Goal: Communication & Community: Answer question/provide support

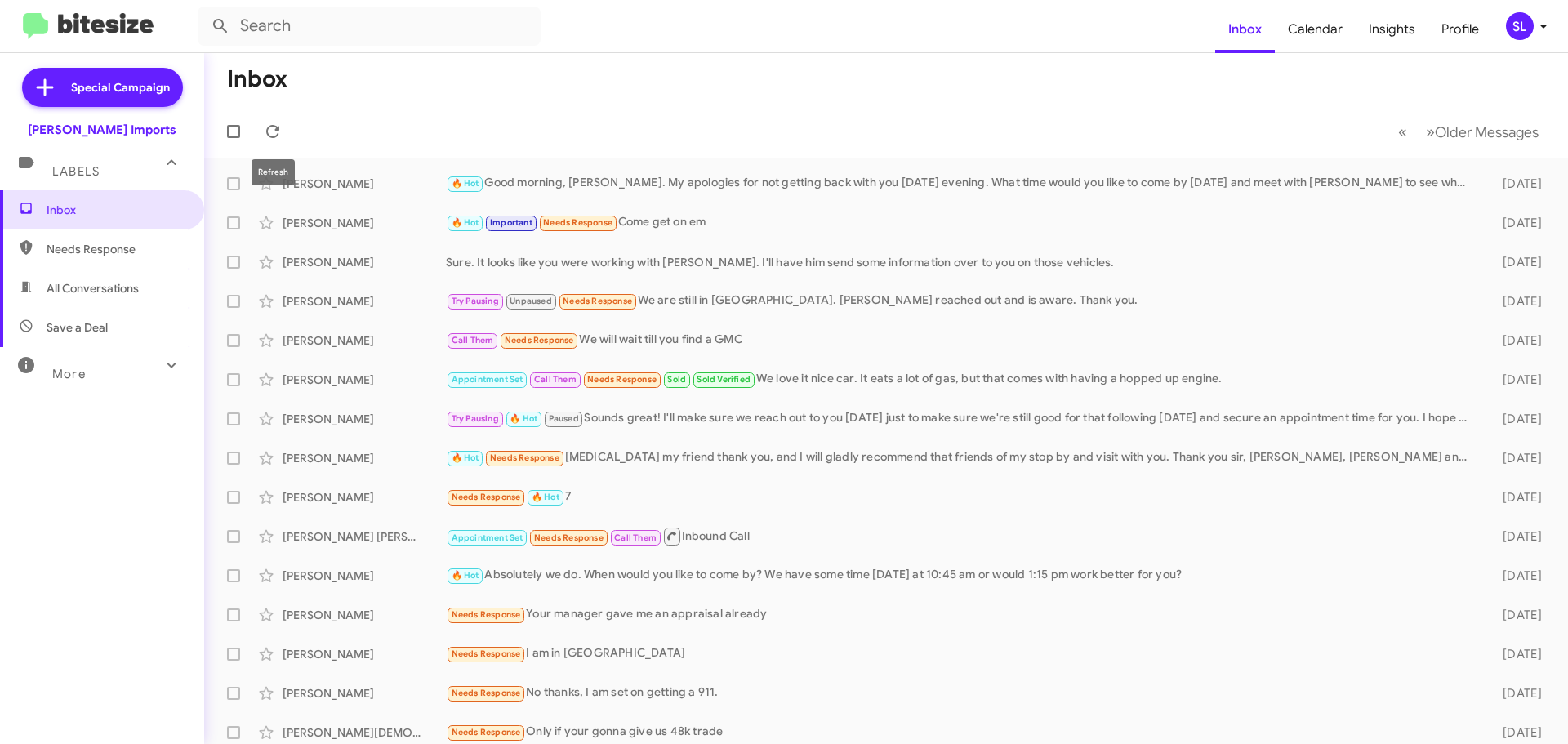
click at [285, 123] on span at bounding box center [273, 131] width 33 height 20
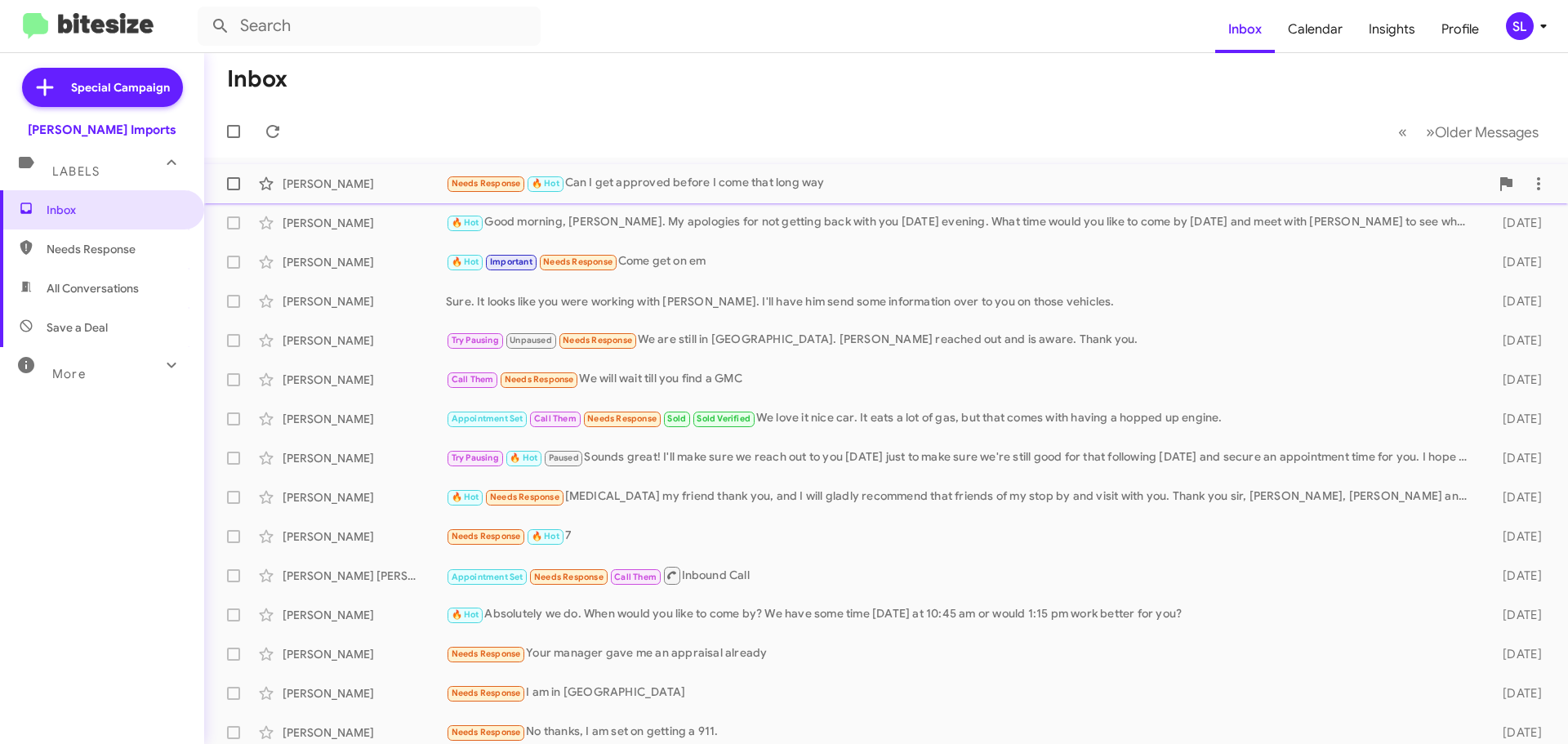
click at [878, 189] on div "Needs Response 🔥 Hot Can I get approved before I come that long way" at bounding box center [967, 183] width 1043 height 19
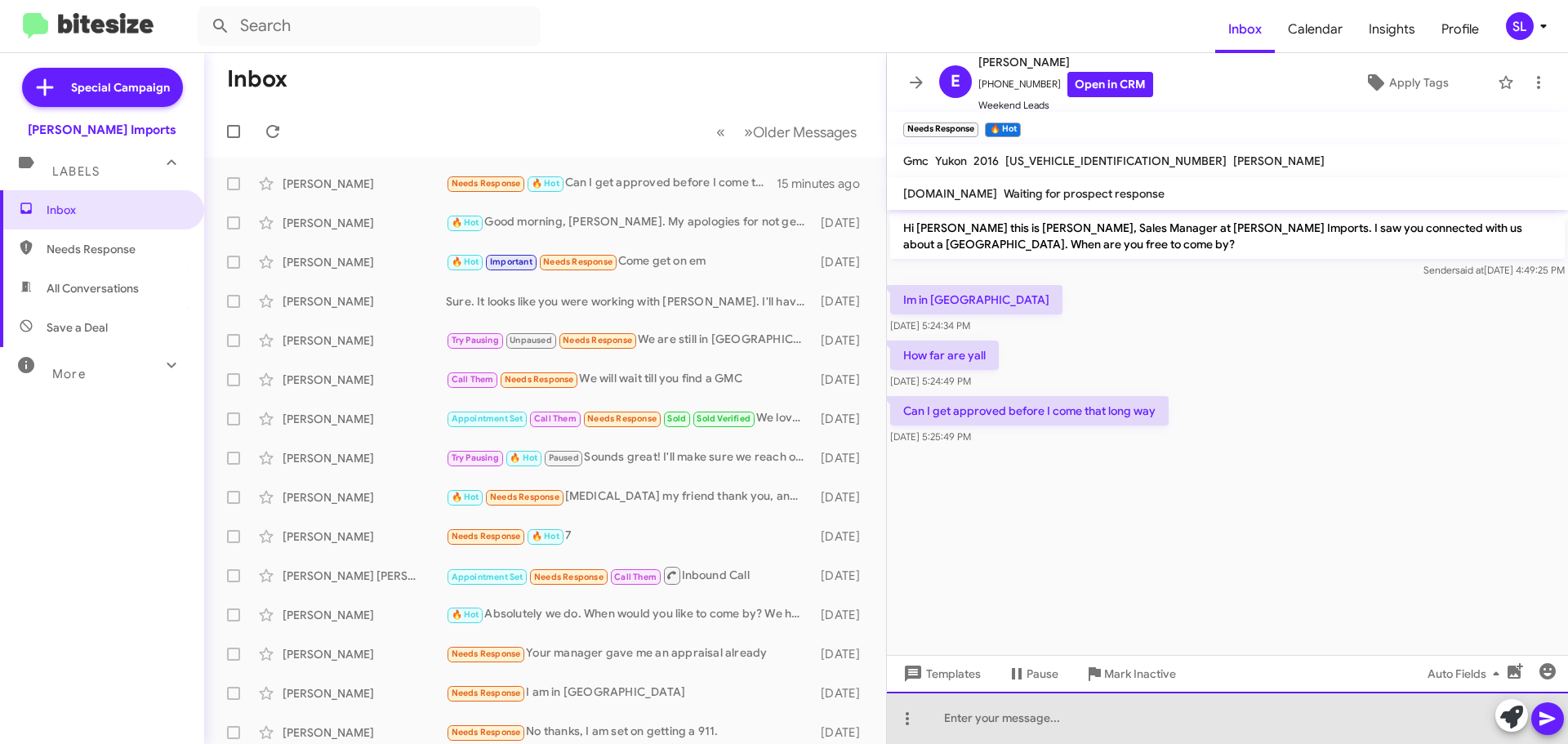
click at [997, 719] on div at bounding box center [1227, 719] width 681 height 53
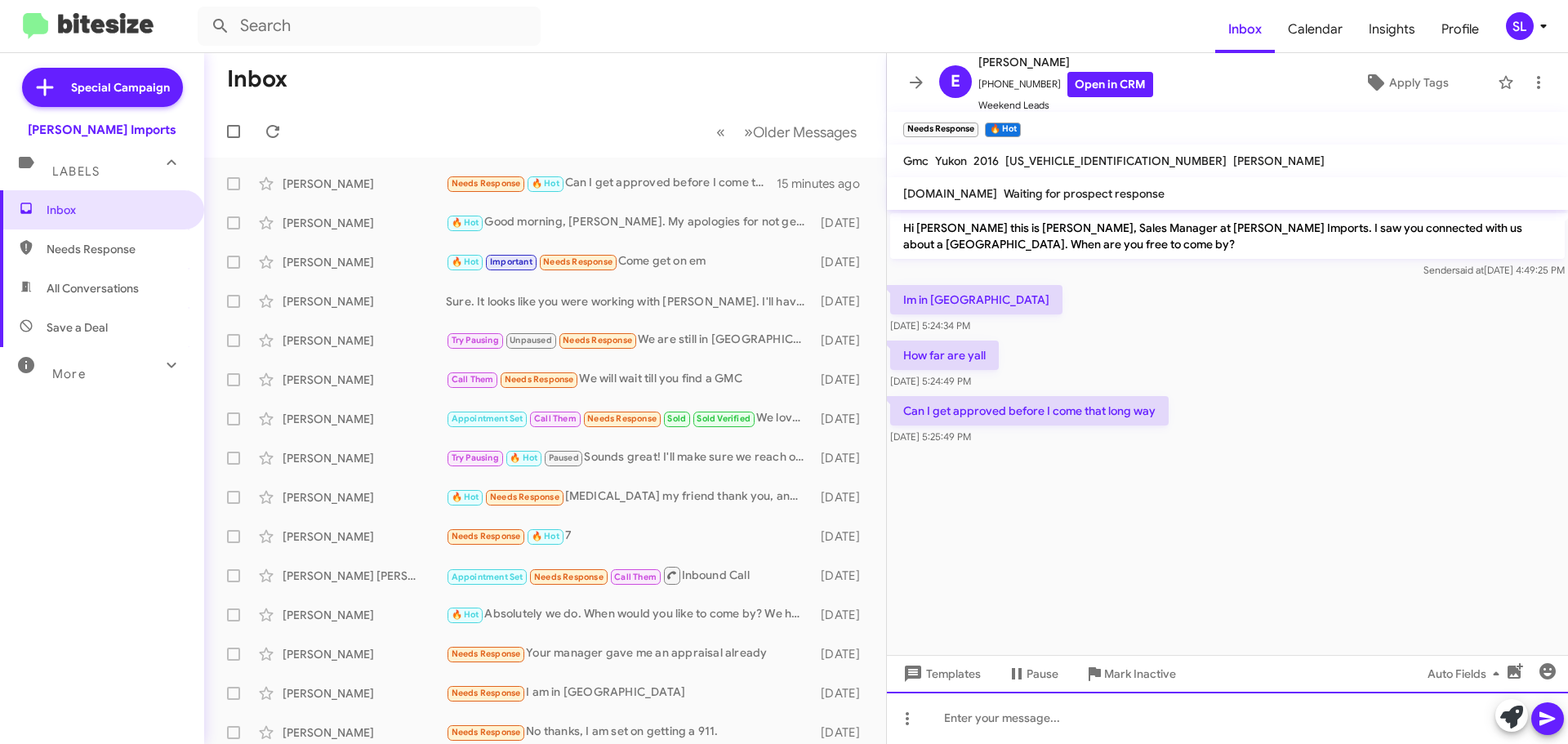
click at [1011, 723] on div at bounding box center [1227, 719] width 681 height 53
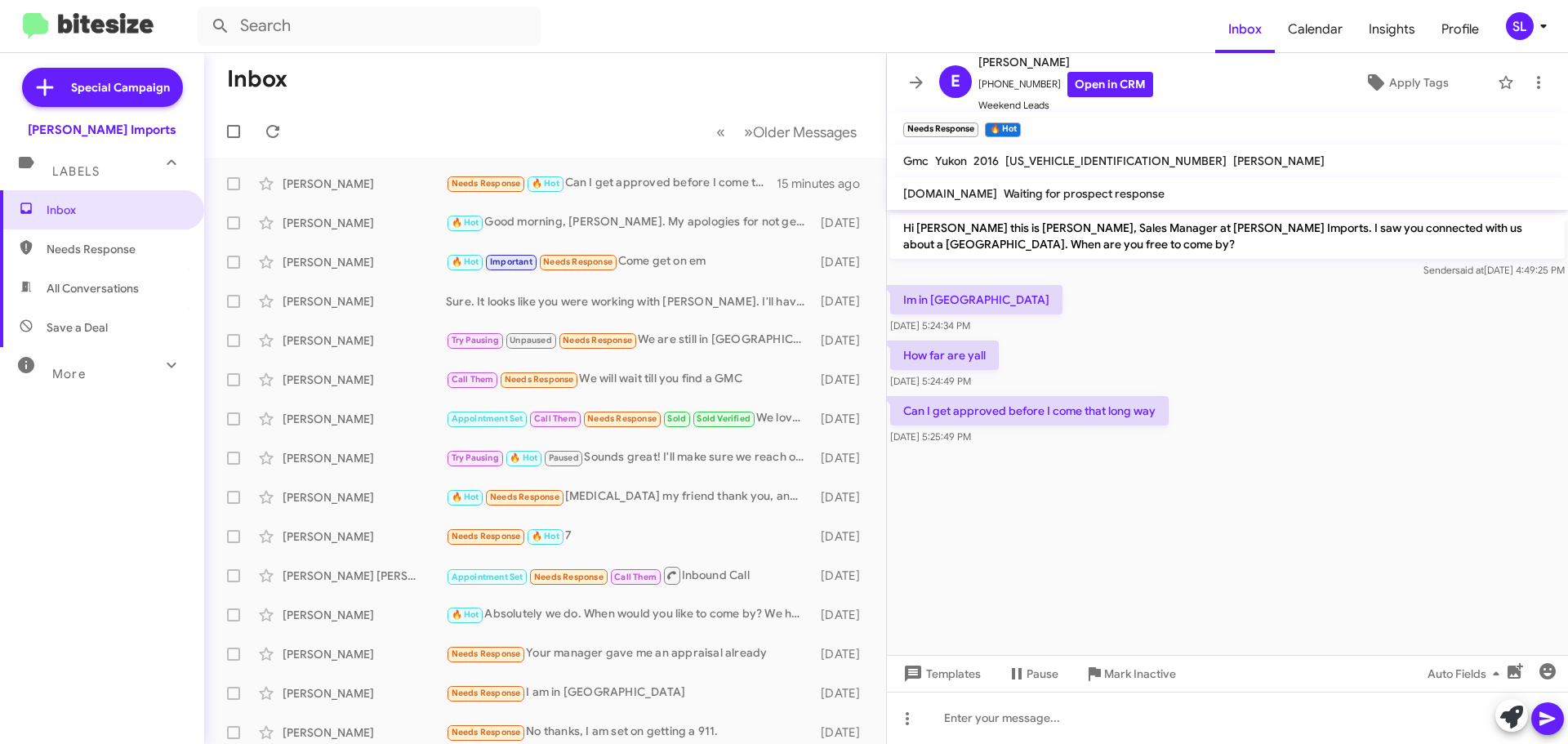
click at [1226, 516] on cdk-virtual-scroll-viewport "Hi [PERSON_NAME] this is [PERSON_NAME], Sales Manager at [PERSON_NAME] Imports.…" at bounding box center [1227, 433] width 681 height 445
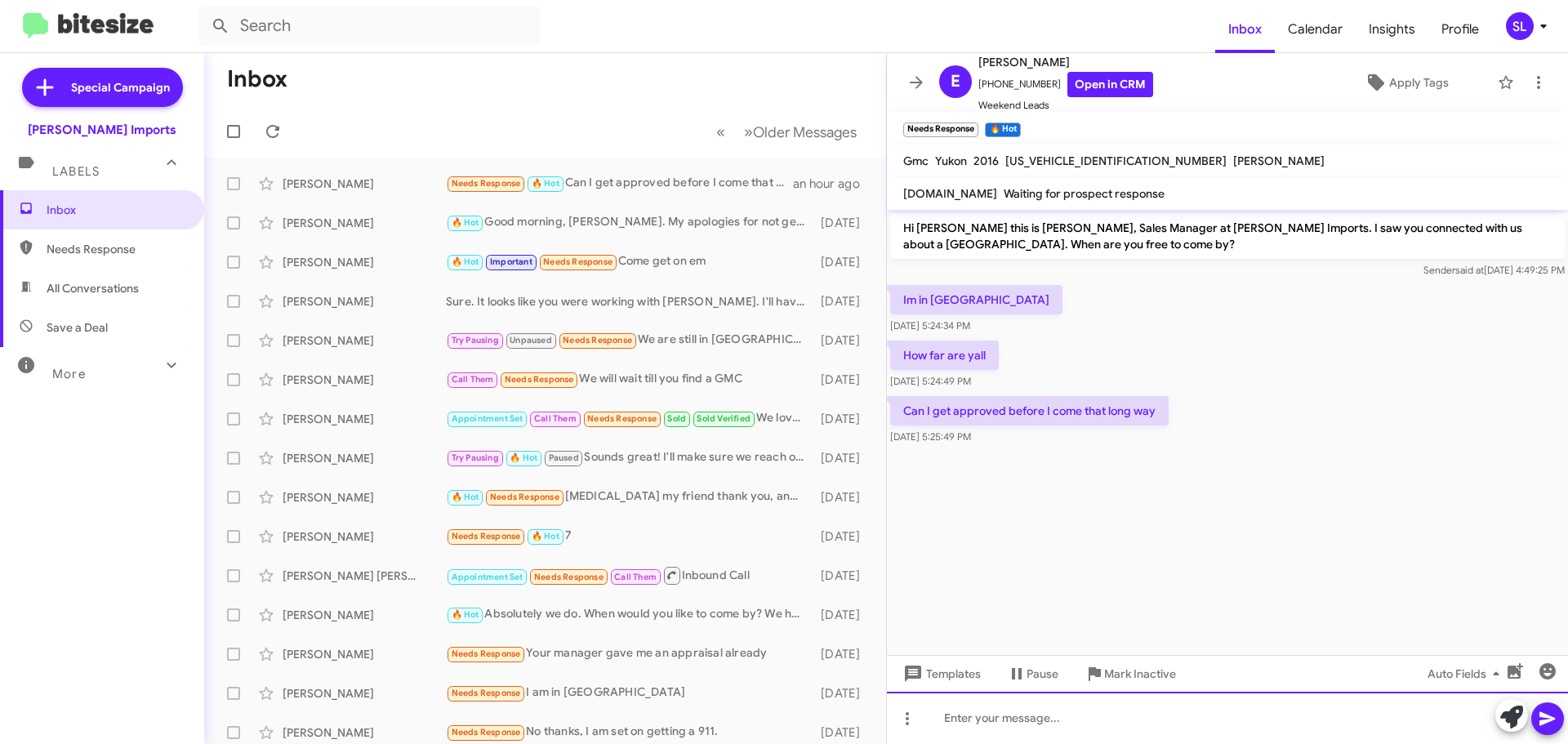
click at [1059, 733] on div at bounding box center [1227, 719] width 681 height 53
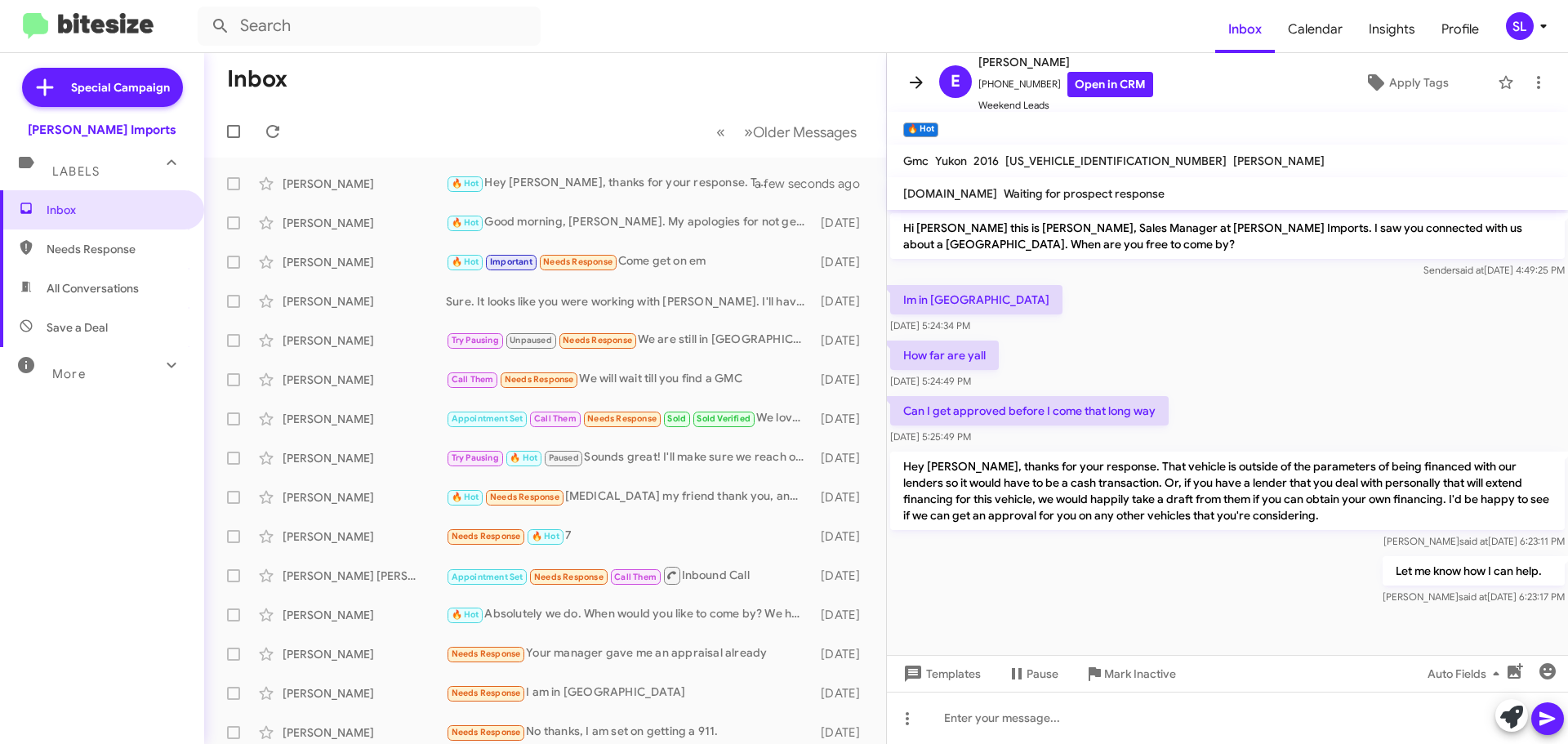
click at [920, 84] on icon at bounding box center [916, 82] width 13 height 12
